Goal: Information Seeking & Learning: Learn about a topic

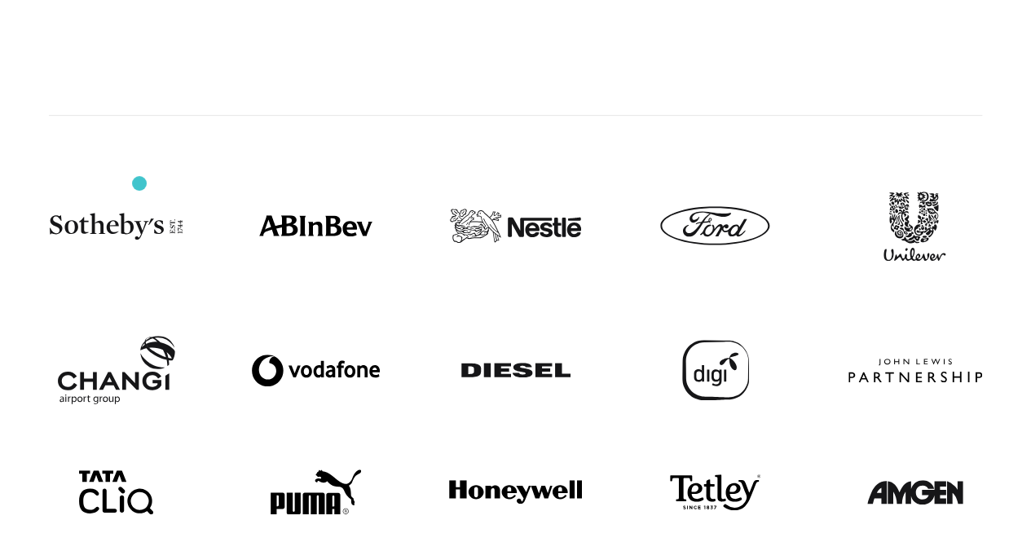
scroll to position [244, 0]
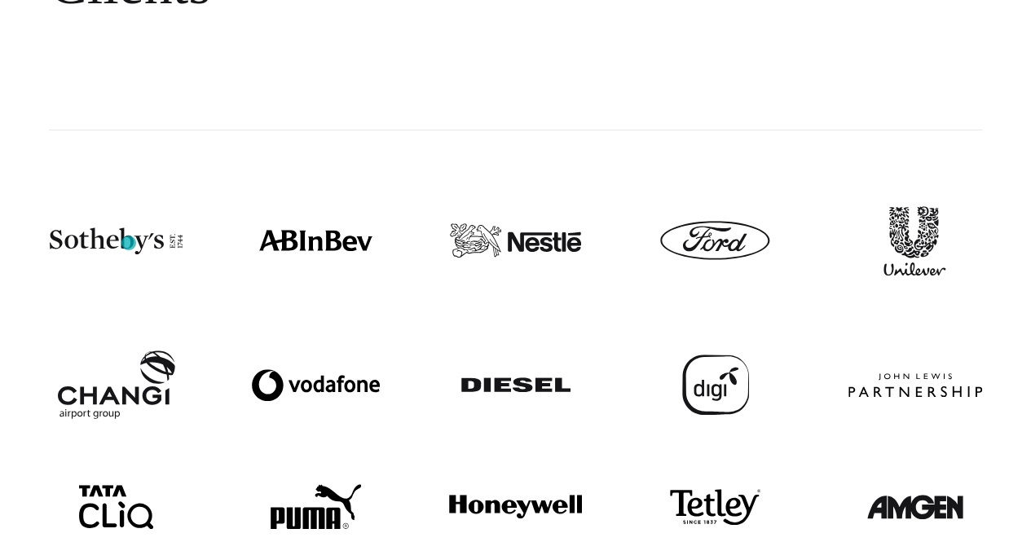
click at [129, 243] on img at bounding box center [116, 240] width 133 height 27
click at [176, 240] on img at bounding box center [116, 240] width 133 height 27
drag, startPoint x: 121, startPoint y: 244, endPoint x: 98, endPoint y: 235, distance: 24.2
click at [98, 235] on img at bounding box center [116, 240] width 133 height 27
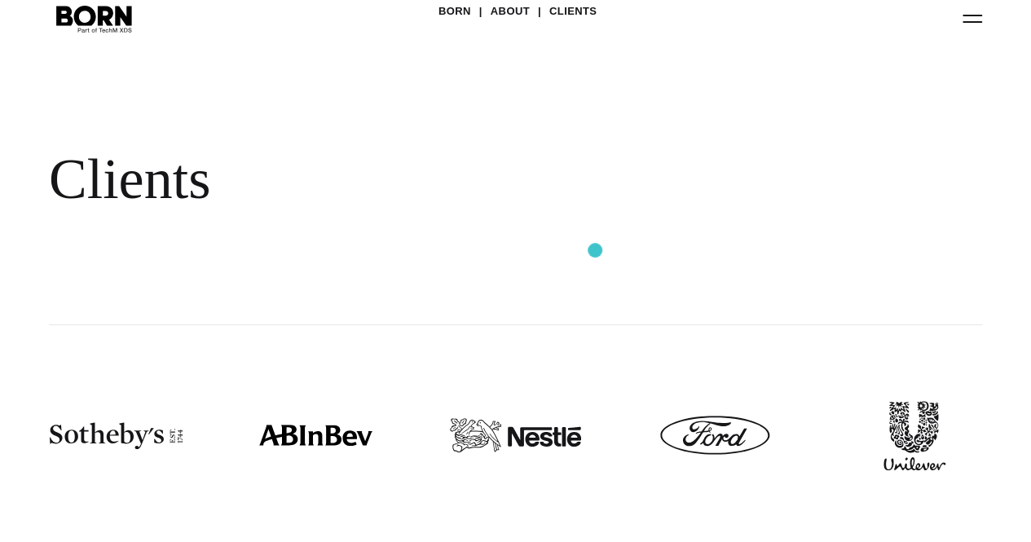
scroll to position [0, 0]
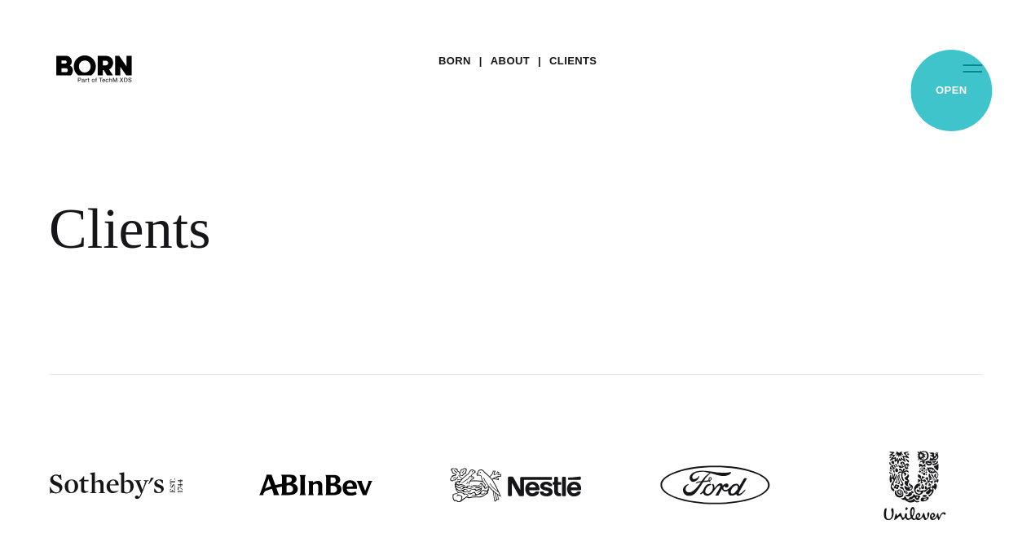
click at [952, 85] on button "Primary Menu" at bounding box center [971, 68] width 39 height 34
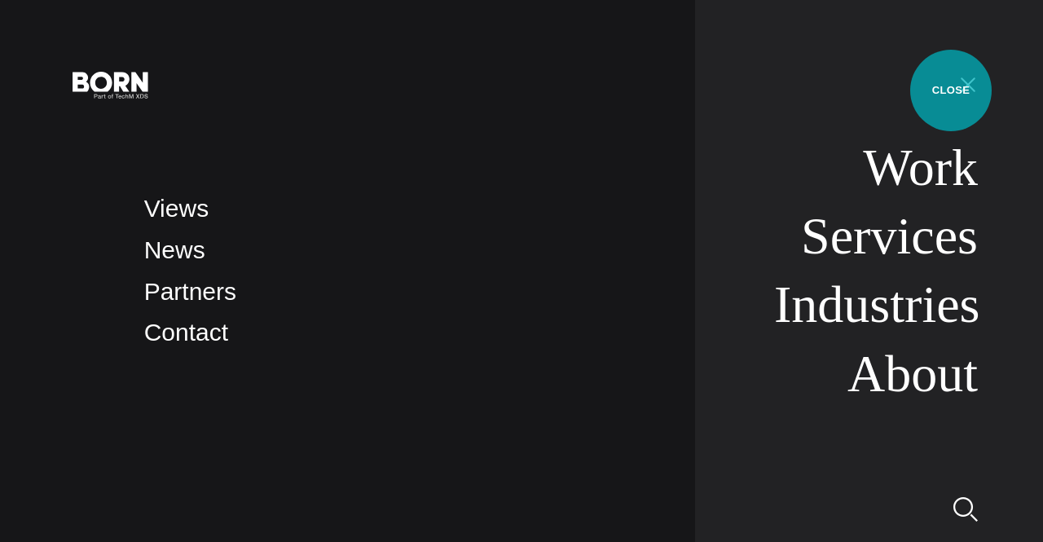
click at [951, 90] on button "Primary Menu" at bounding box center [967, 84] width 39 height 34
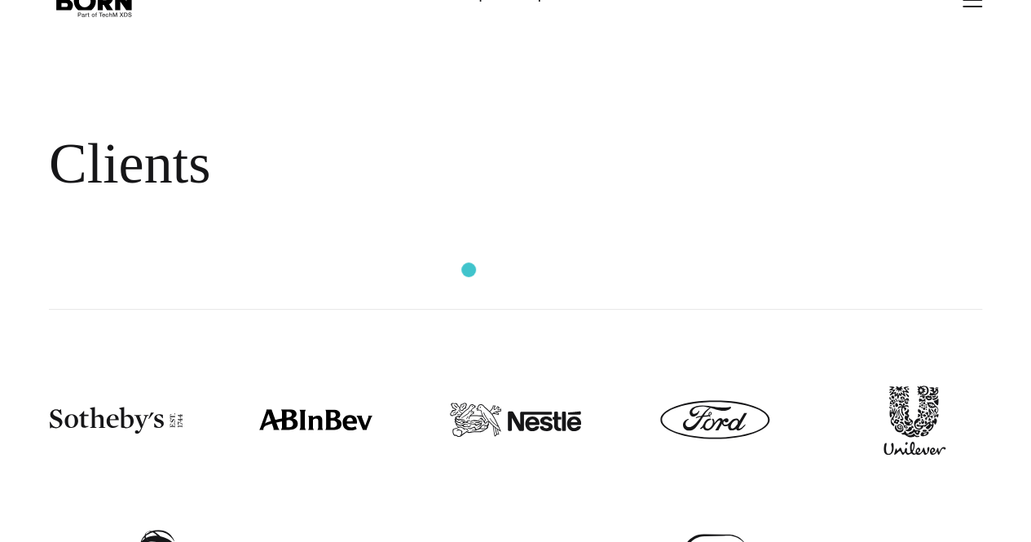
scroll to position [163, 0]
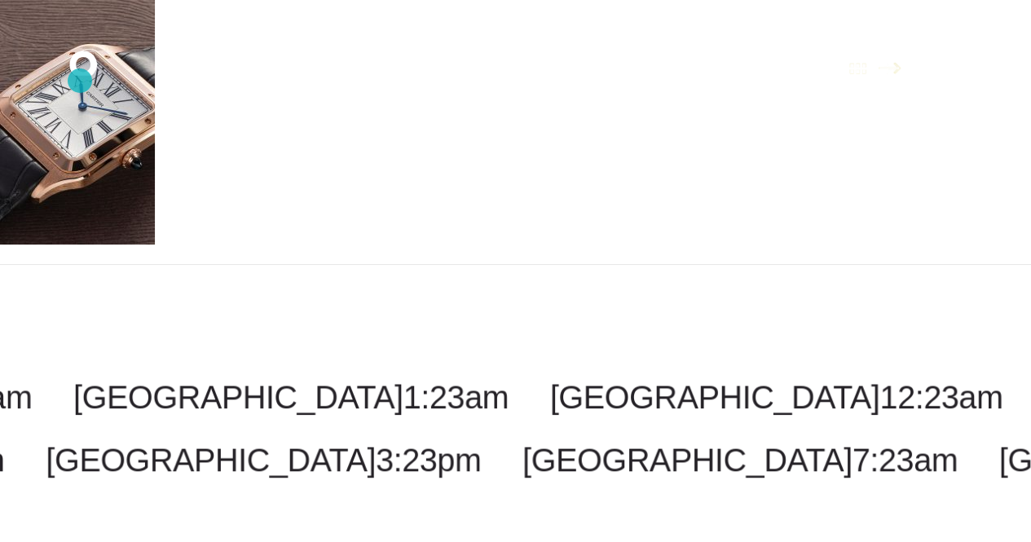
click at [80, 81] on icon ".st0{display:none;} .st1{display:inline;} .st2{font-family:'HelveticaNeue-Mediu…" at bounding box center [94, 67] width 104 height 42
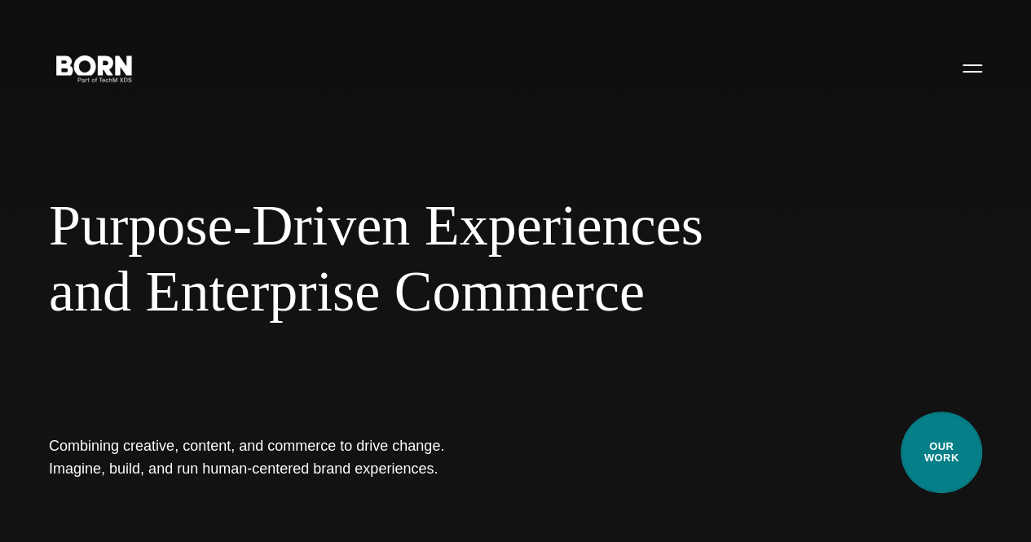
click at [943, 451] on link "Our Work" at bounding box center [940, 451] width 81 height 81
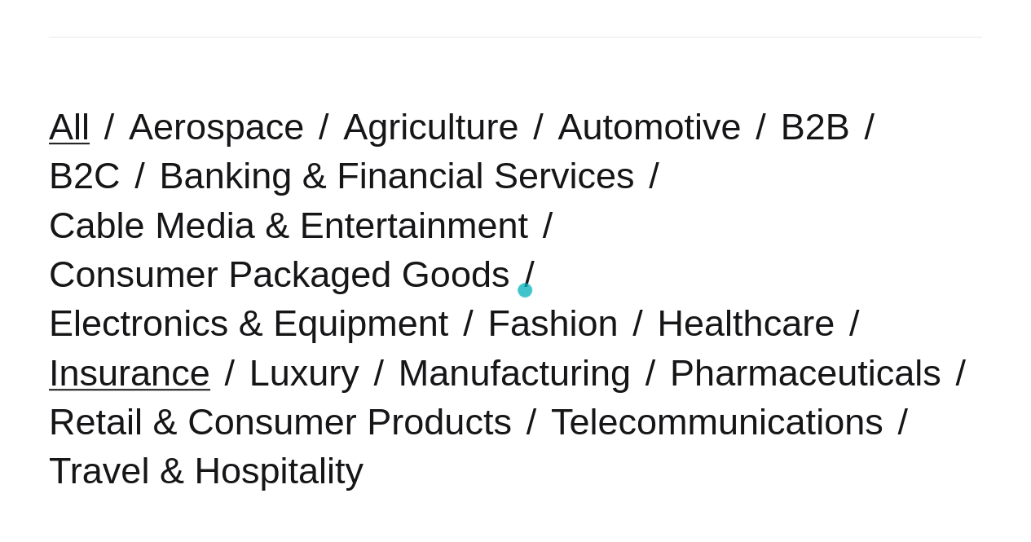
scroll to position [407, 0]
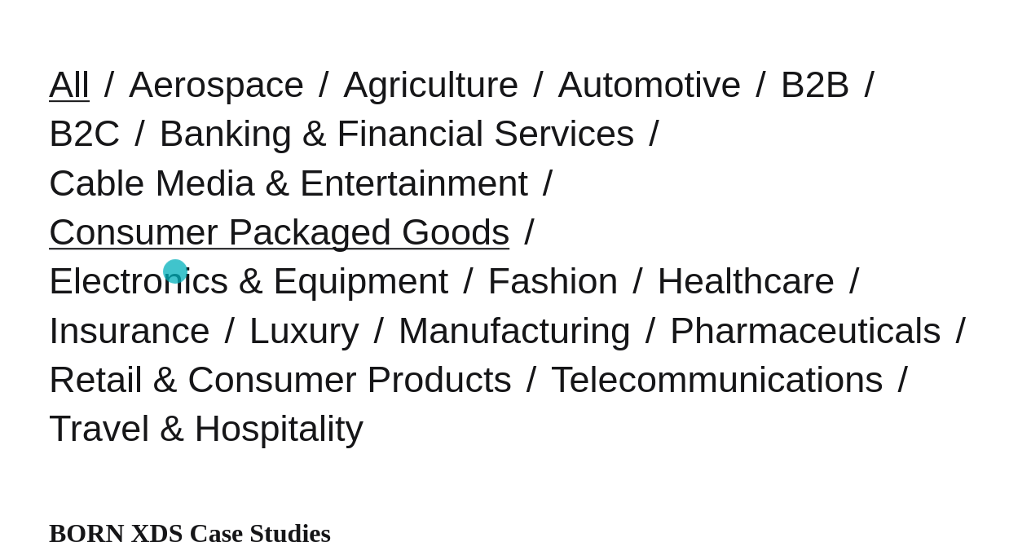
click at [175, 253] on link "Consumer Packaged Goods" at bounding box center [279, 232] width 460 height 42
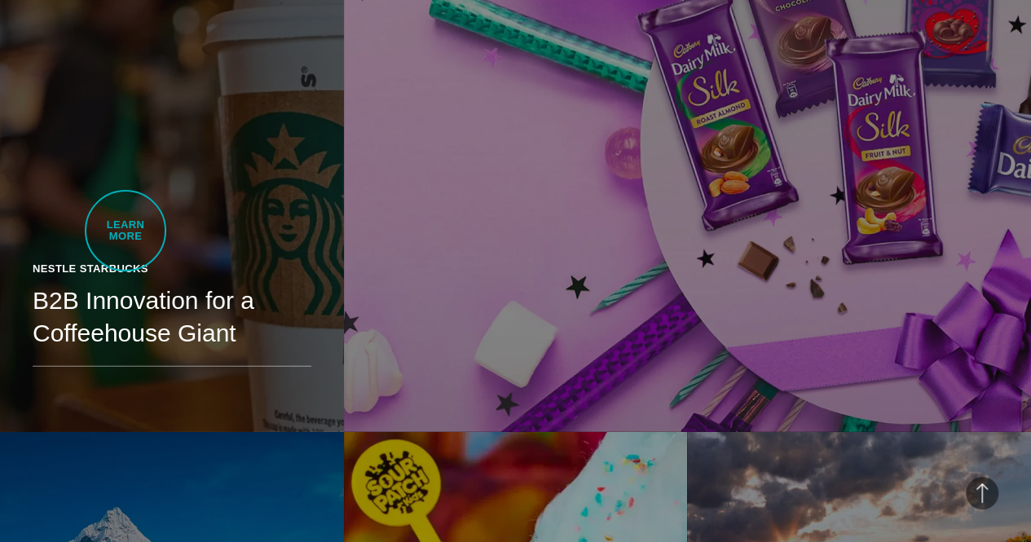
scroll to position [2363, 0]
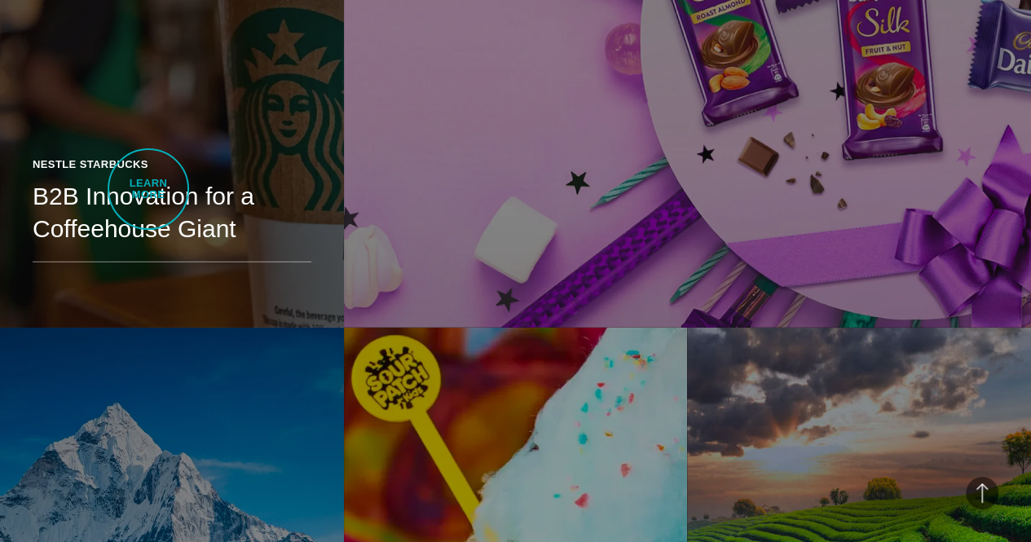
click at [148, 188] on h2 "B2B Innovation for a Coffeehouse Giant" at bounding box center [172, 212] width 279 height 65
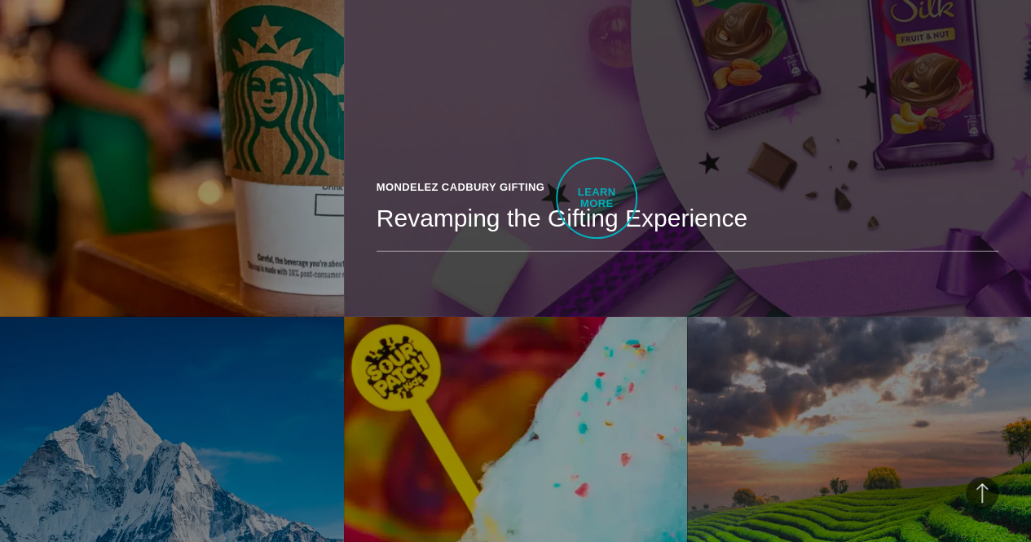
click at [596, 198] on header "Mondelez Cadbury Gifting Revamping the Gifting Experience" at bounding box center [687, 215] width 622 height 73
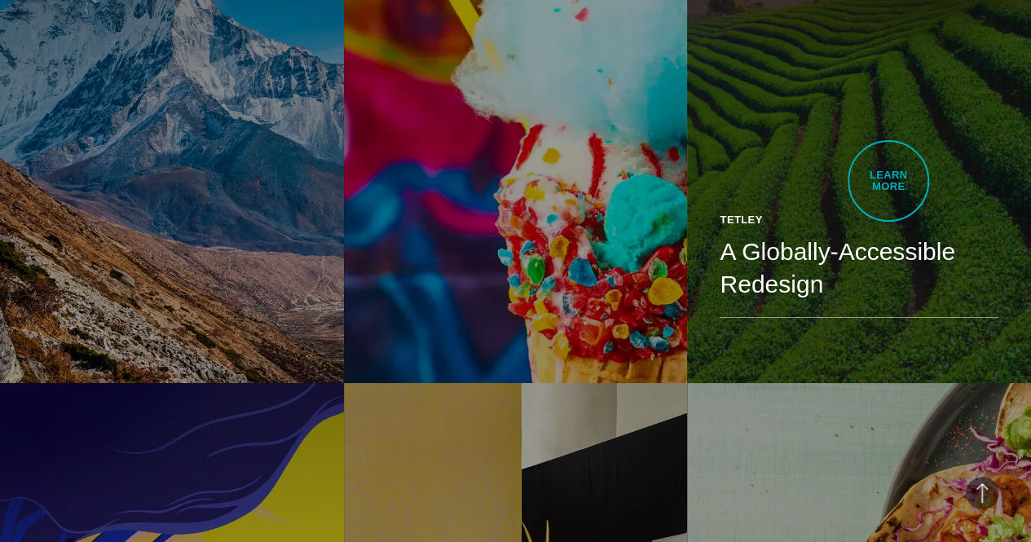
scroll to position [2873, 0]
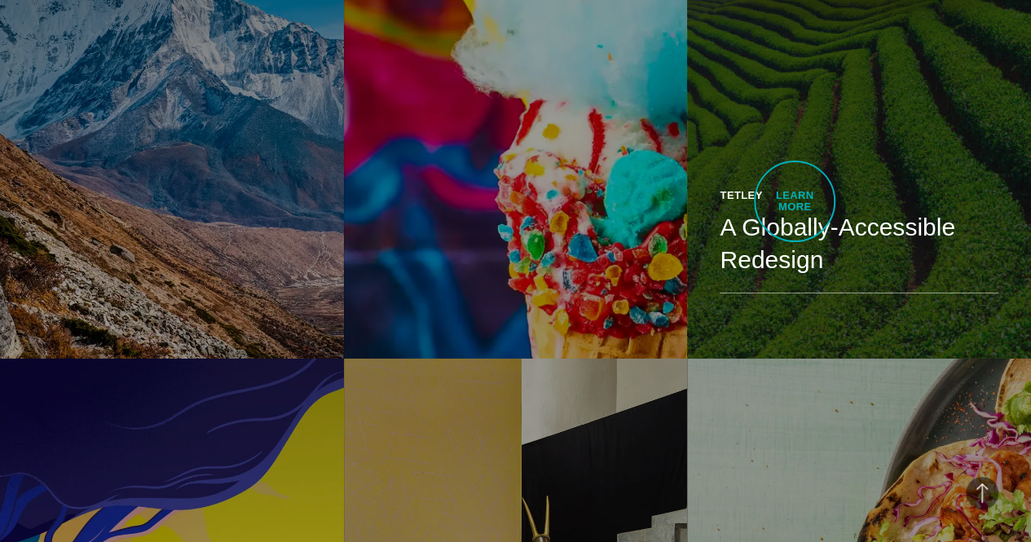
click at [794, 211] on h2 "A Globally-Accessible Redesign" at bounding box center [858, 243] width 279 height 65
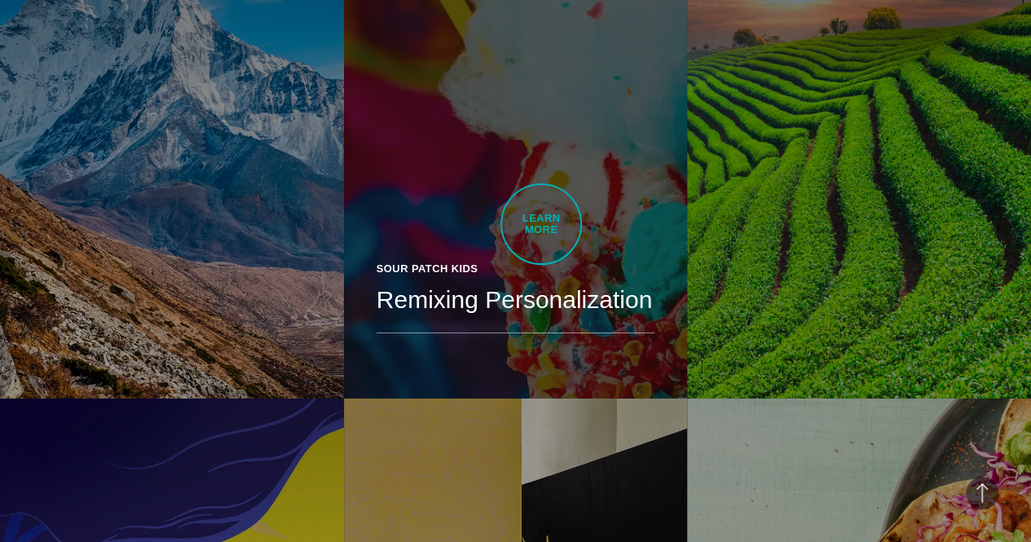
scroll to position [2796, 0]
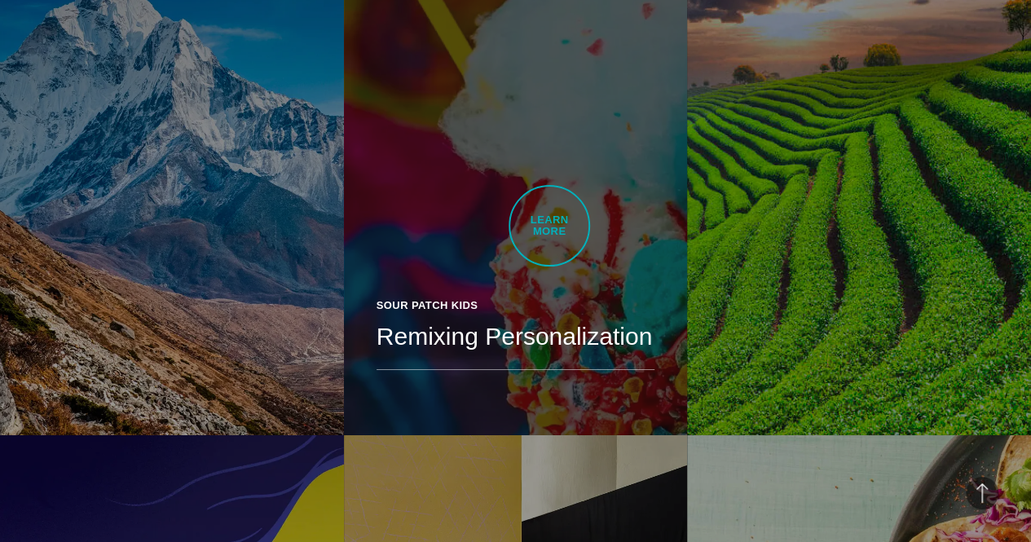
click at [549, 226] on link "Sour Patch Kids Remixing Personalization Creating a seamless personalized journ…" at bounding box center [516, 164] width 344 height 541
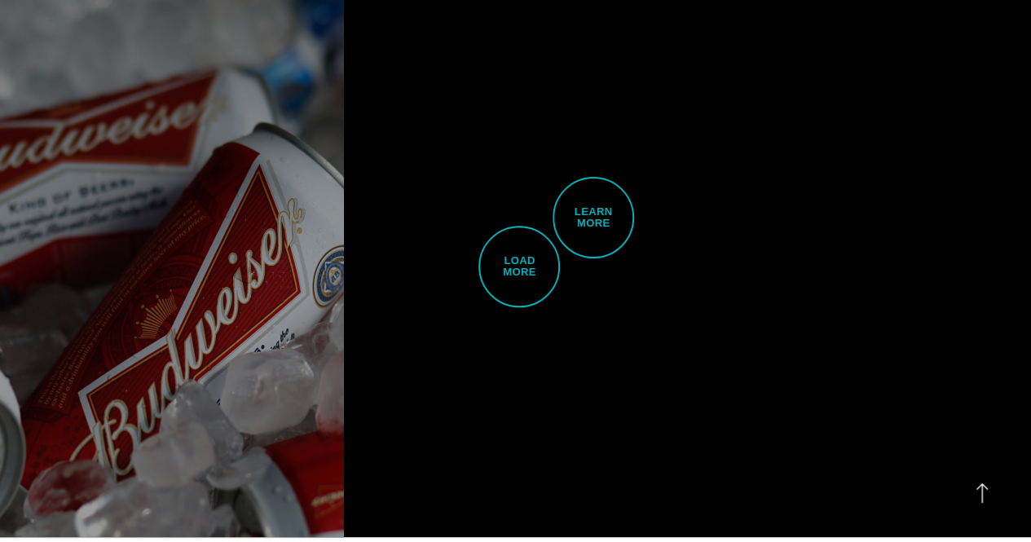
scroll to position [3778, 0]
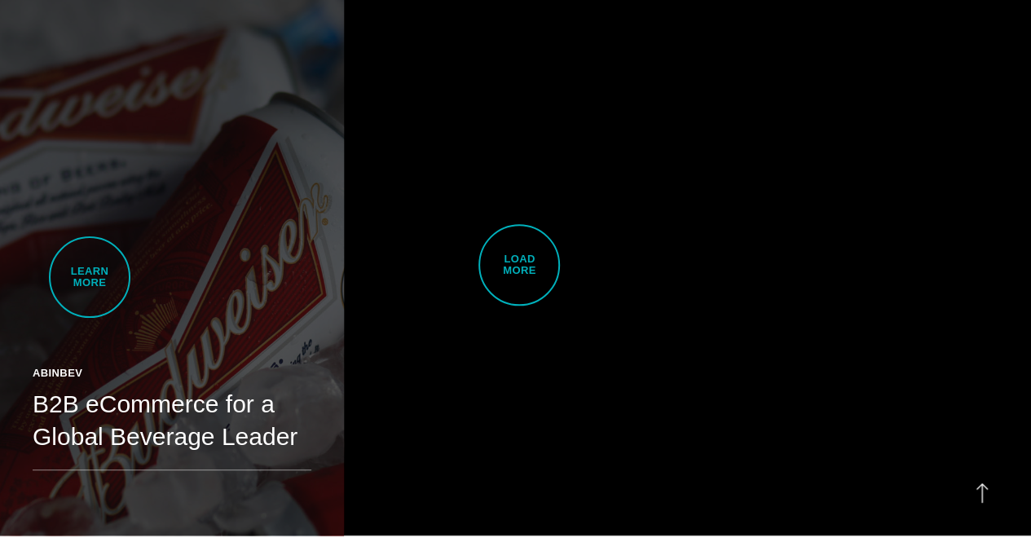
click at [90, 277] on link "ABinBev B2B eCommerce for a Global Beverage Leader An award-winning B2B site fo…" at bounding box center [172, 264] width 344 height 541
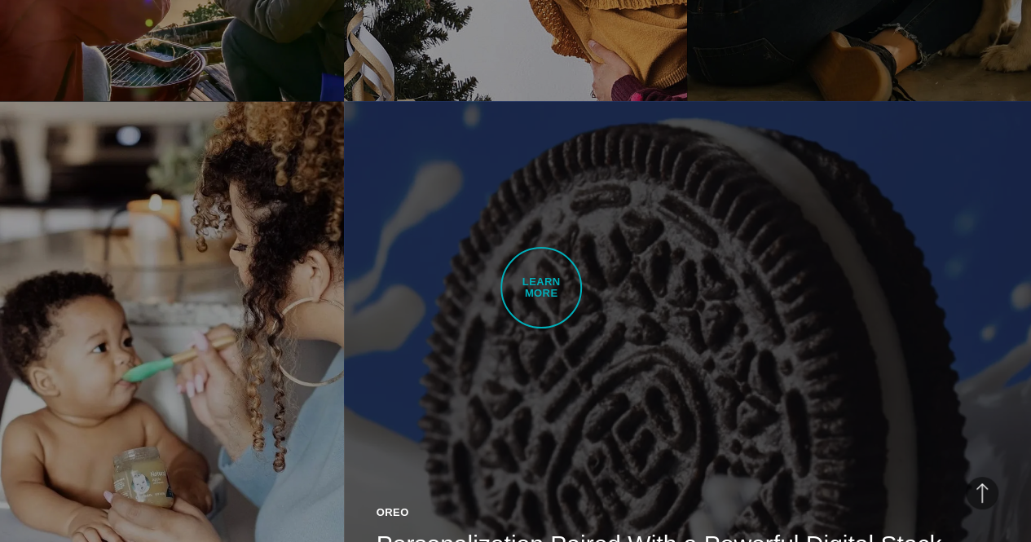
scroll to position [1494, 0]
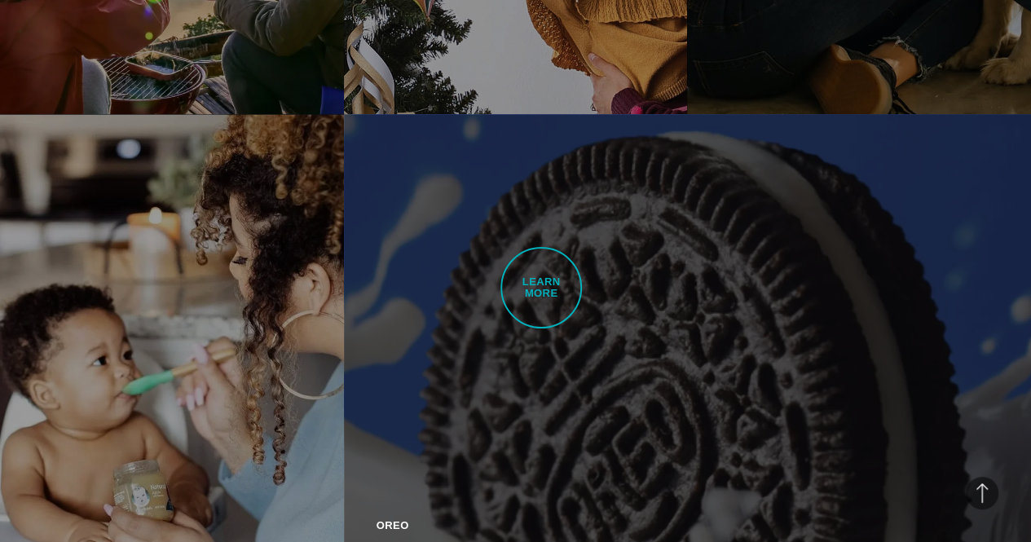
click at [542, 288] on link "Oreo Personalization Paired With a Powerful Digital Stack Bringing brand story …" at bounding box center [687, 384] width 687 height 541
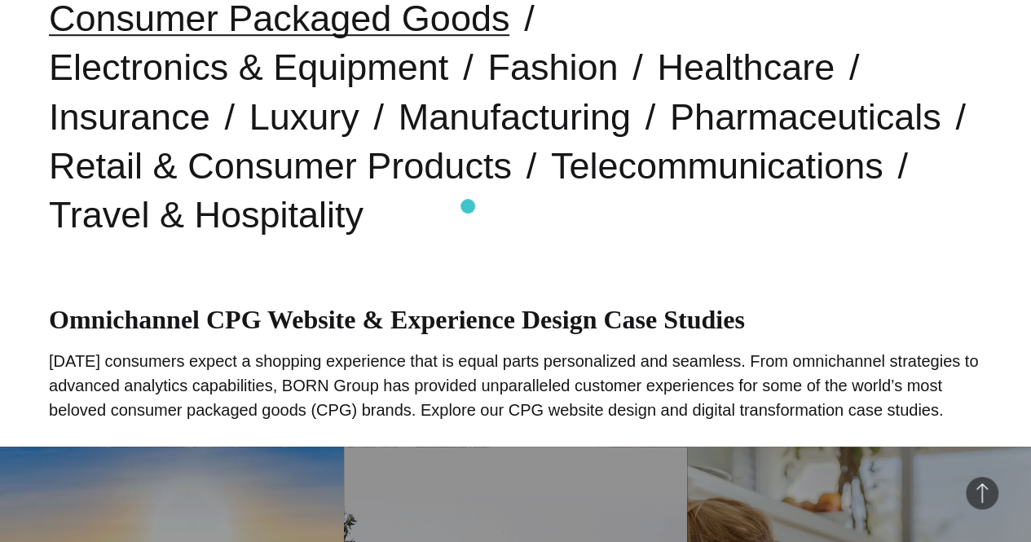
scroll to position [622, 0]
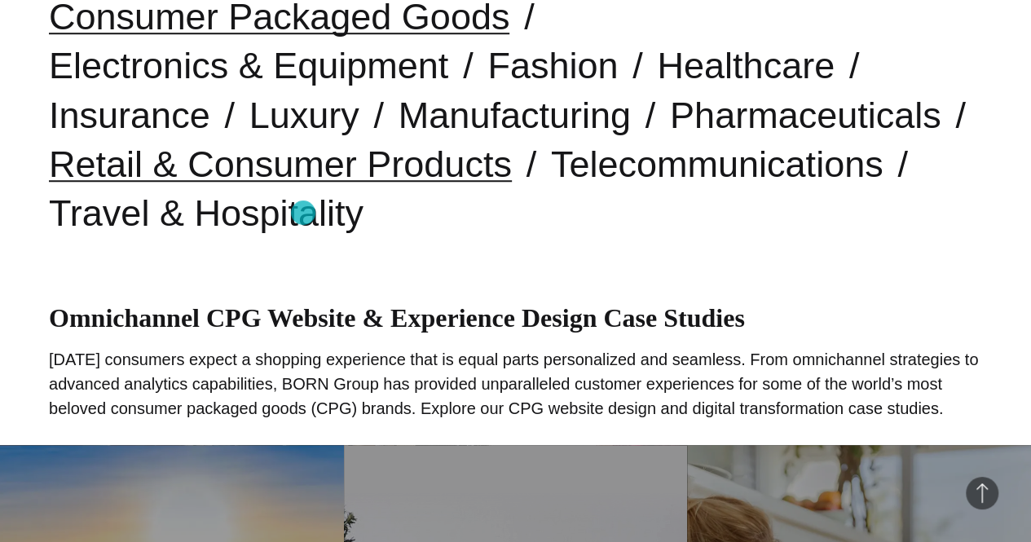
click at [303, 185] on link "Retail & Consumer Products" at bounding box center [280, 164] width 463 height 42
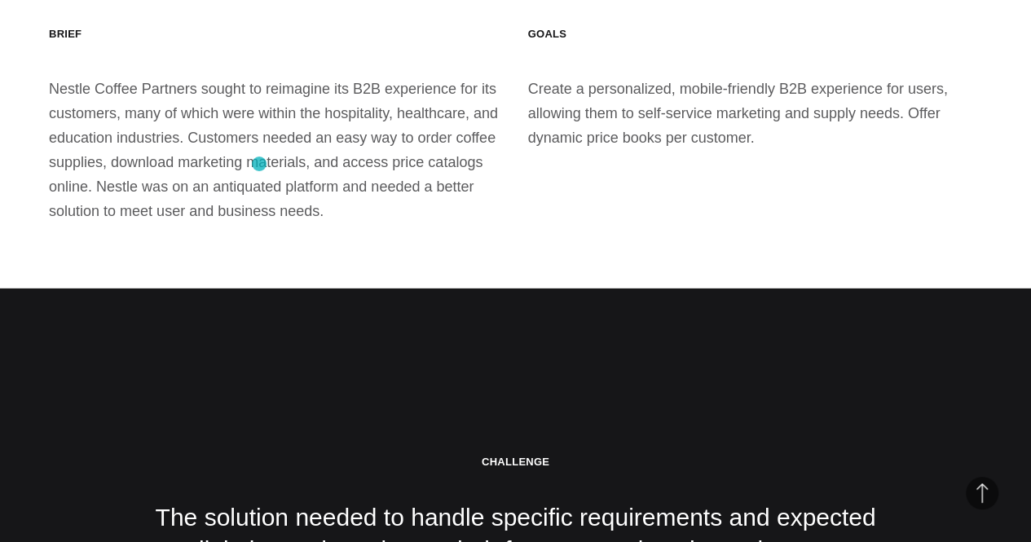
scroll to position [2200, 0]
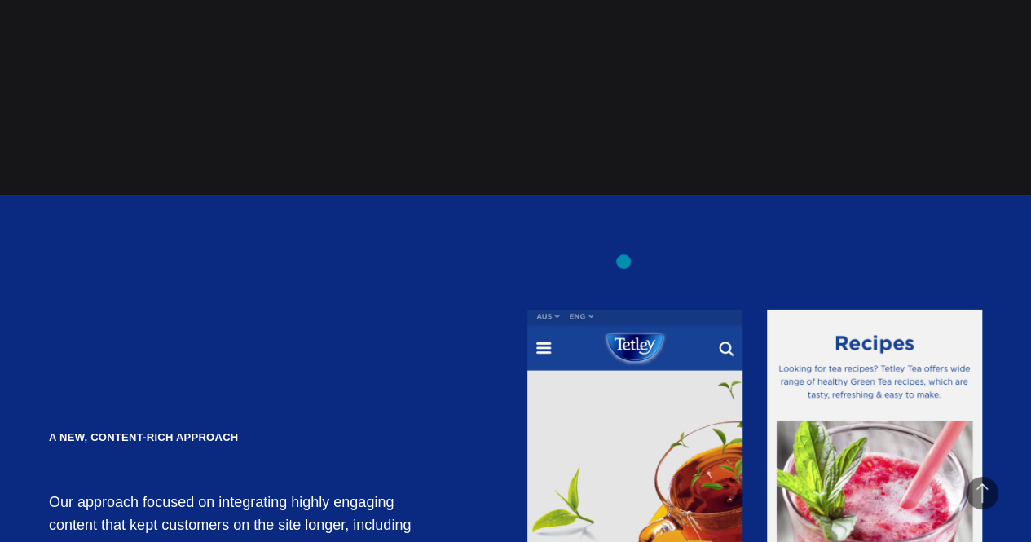
scroll to position [2526, 0]
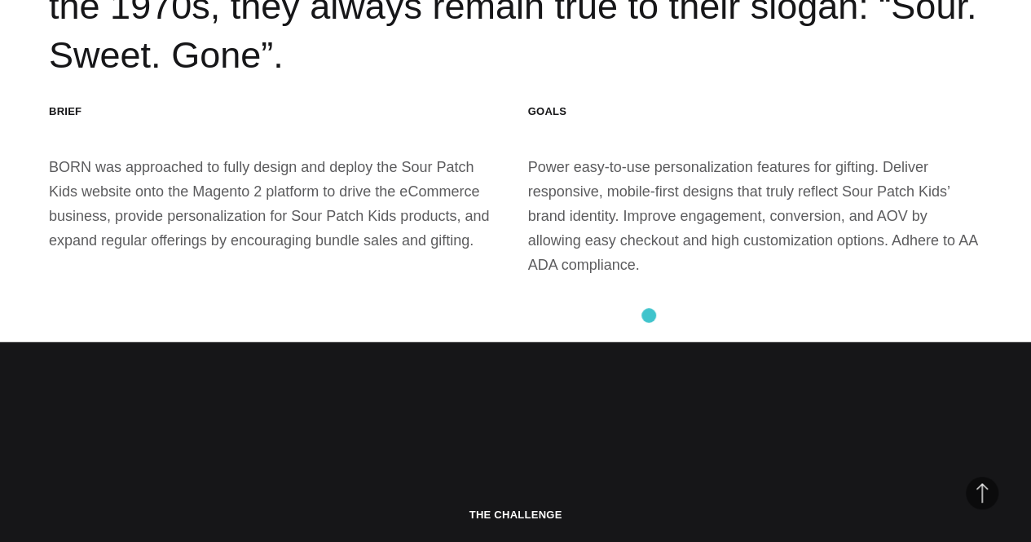
scroll to position [1955, 0]
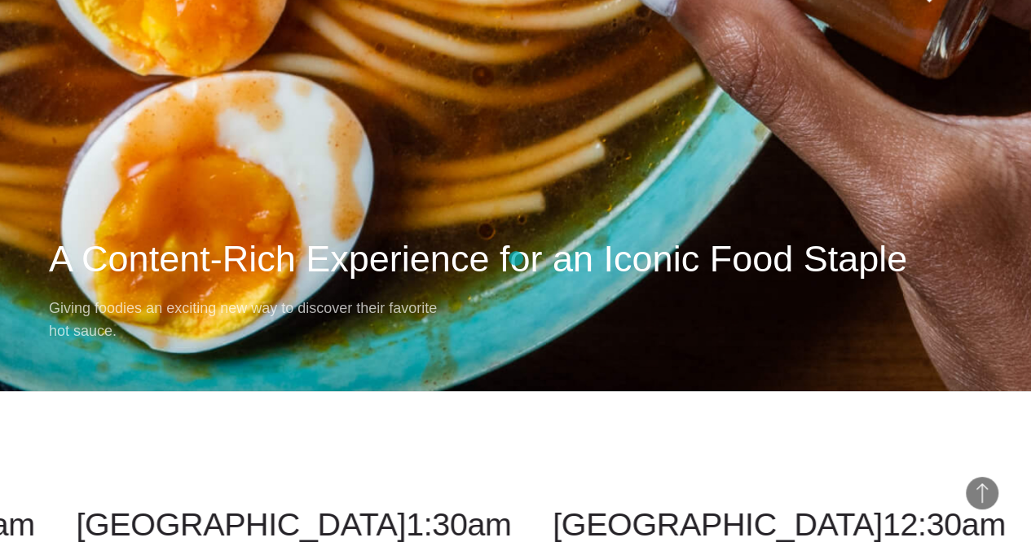
scroll to position [8228, 0]
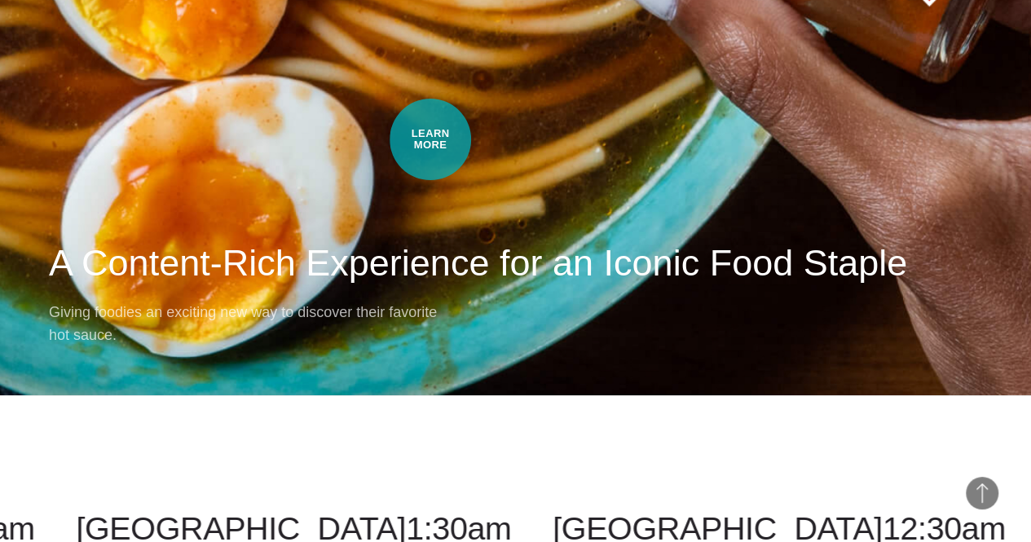
click at [430, 301] on p "Giving foodies an exciting new way to discover their favorite hot sauce." at bounding box center [252, 324] width 407 height 46
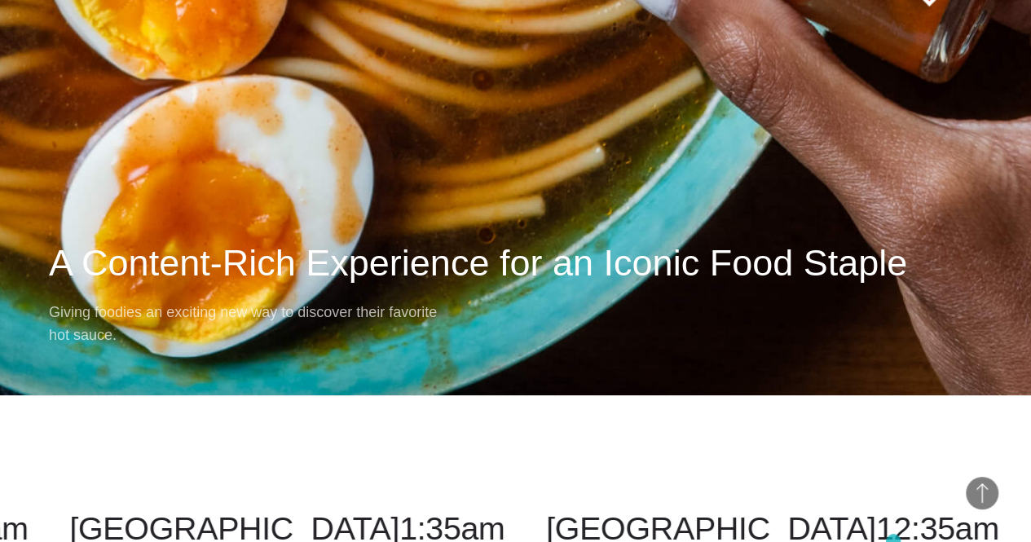
scroll to position [8149, 0]
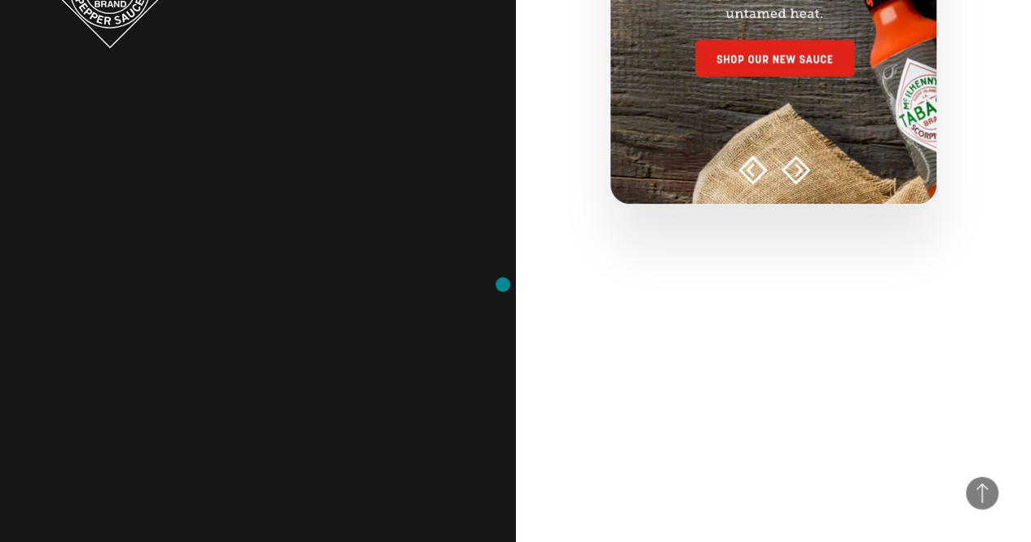
scroll to position [733, 0]
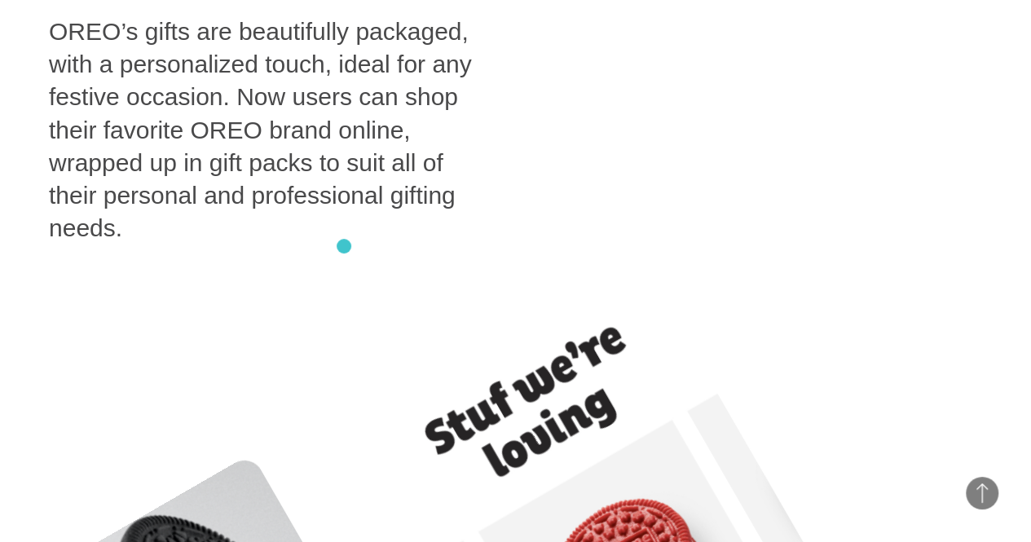
scroll to position [11732, 0]
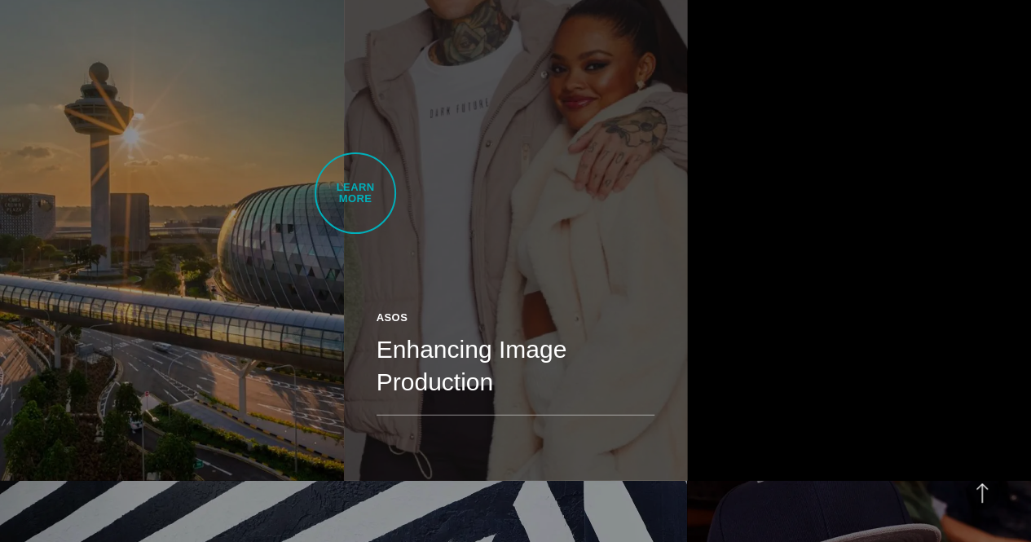
scroll to position [2200, 0]
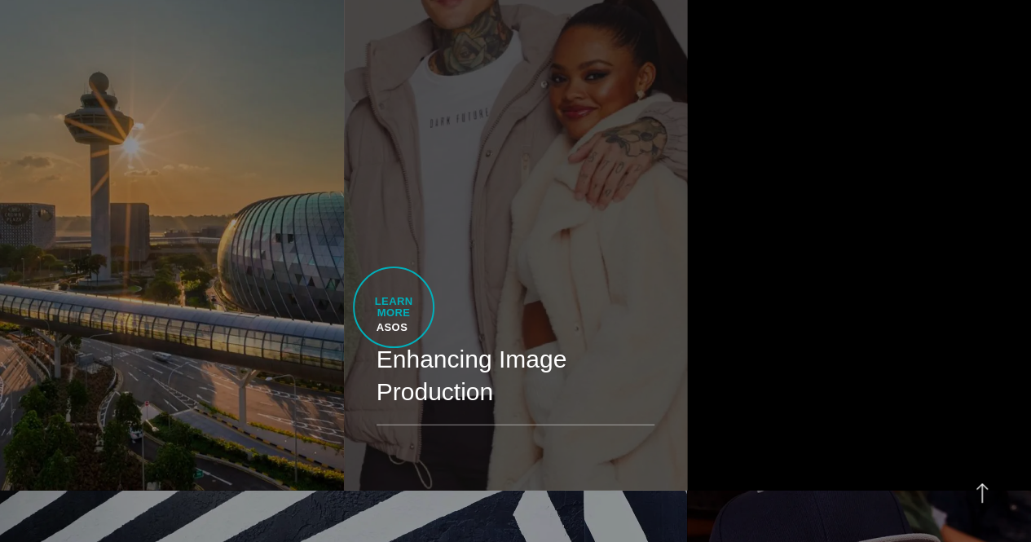
click at [393, 319] on div "ASOS" at bounding box center [515, 327] width 279 height 16
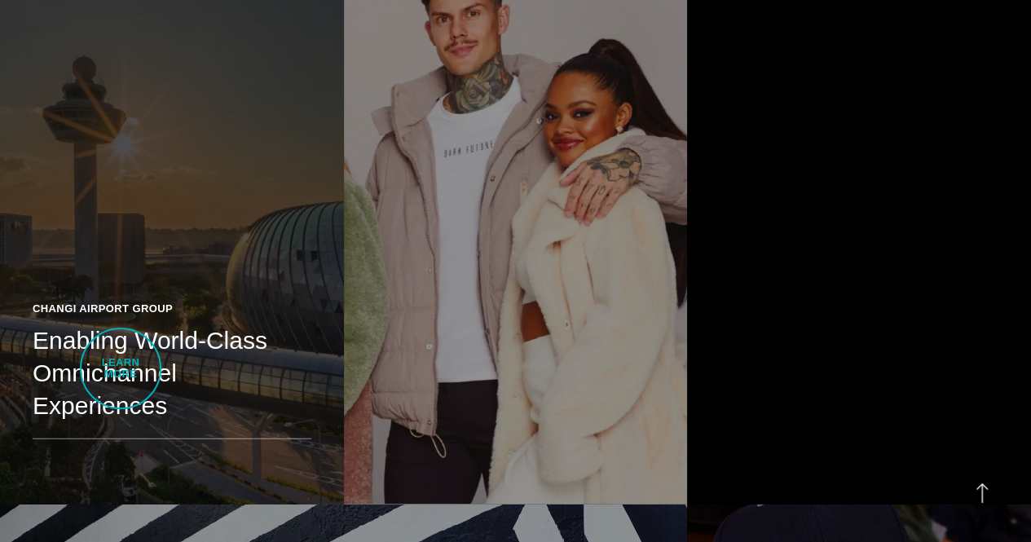
click at [121, 368] on h2 "Enabling World-Class Omnichannel Experiences" at bounding box center [172, 373] width 279 height 99
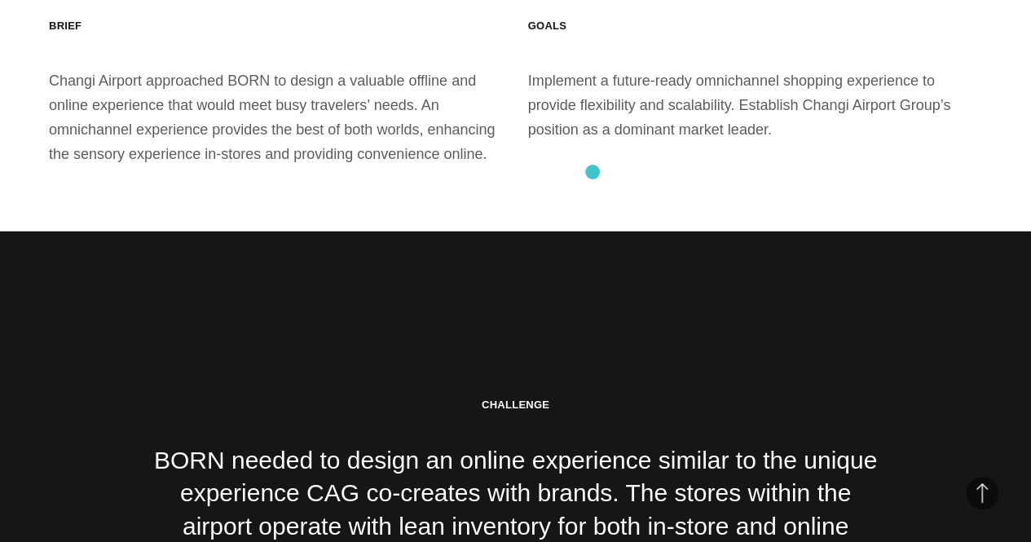
scroll to position [2526, 0]
